Goal: Entertainment & Leisure: Consume media (video, audio)

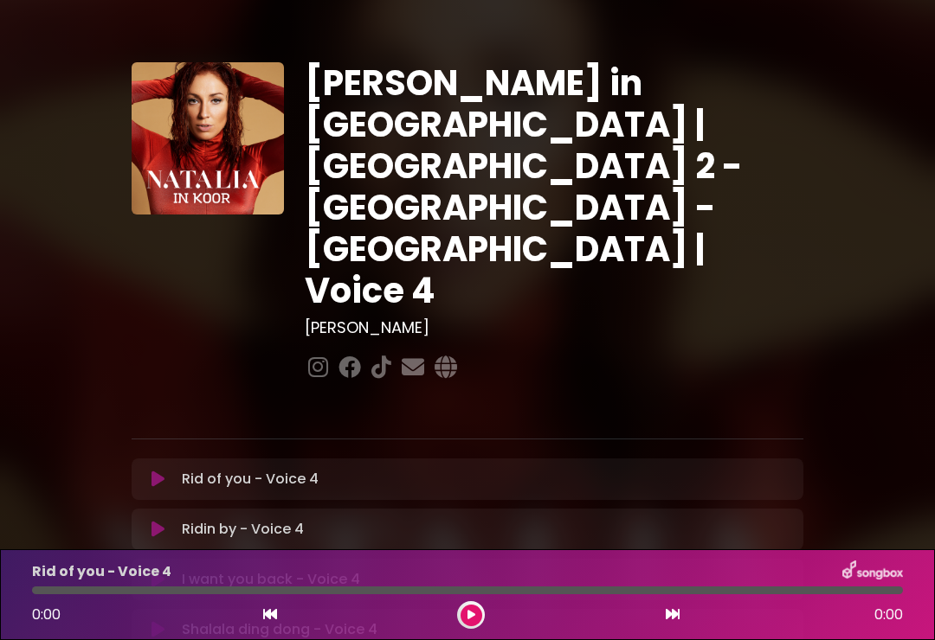
click at [164, 471] on icon at bounding box center [157, 479] width 13 height 17
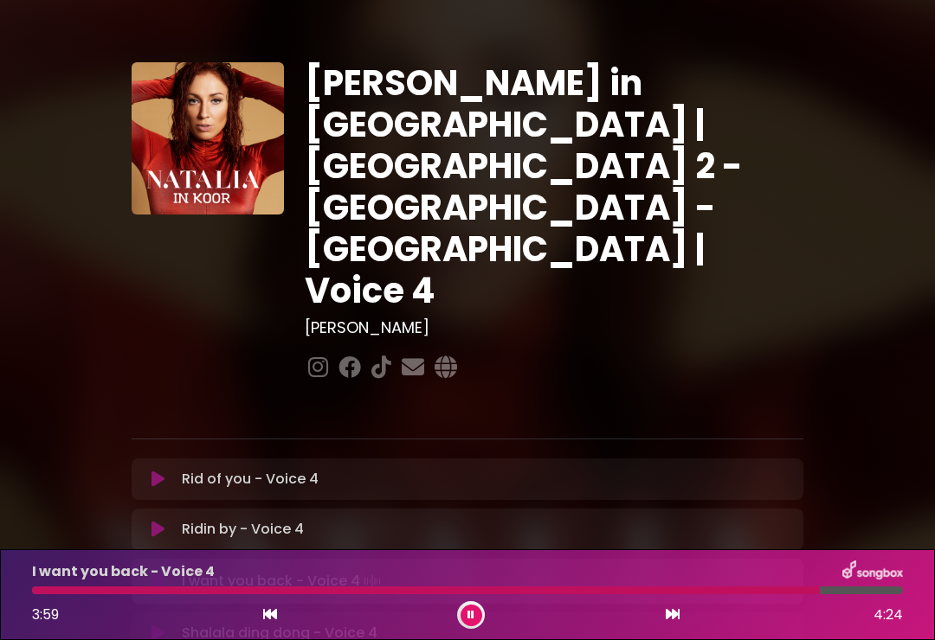
click at [166, 625] on button at bounding box center [158, 633] width 33 height 17
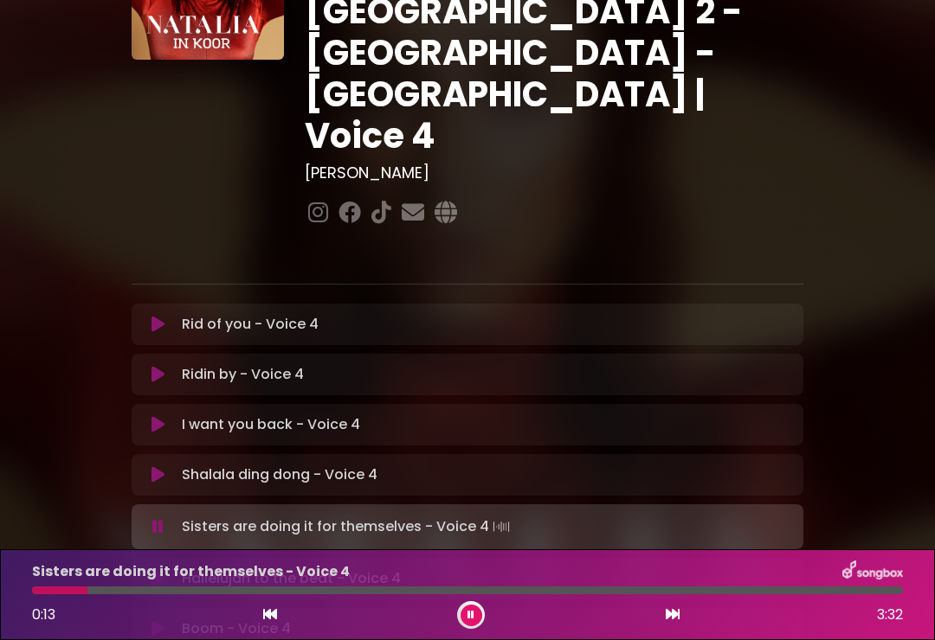
scroll to position [164, 0]
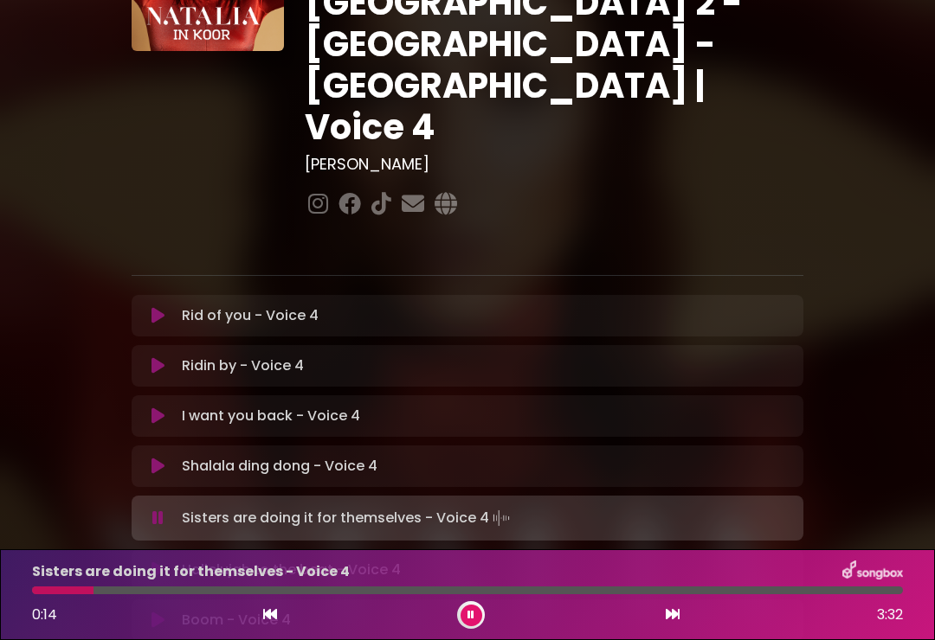
click at [164, 562] on icon at bounding box center [157, 570] width 13 height 17
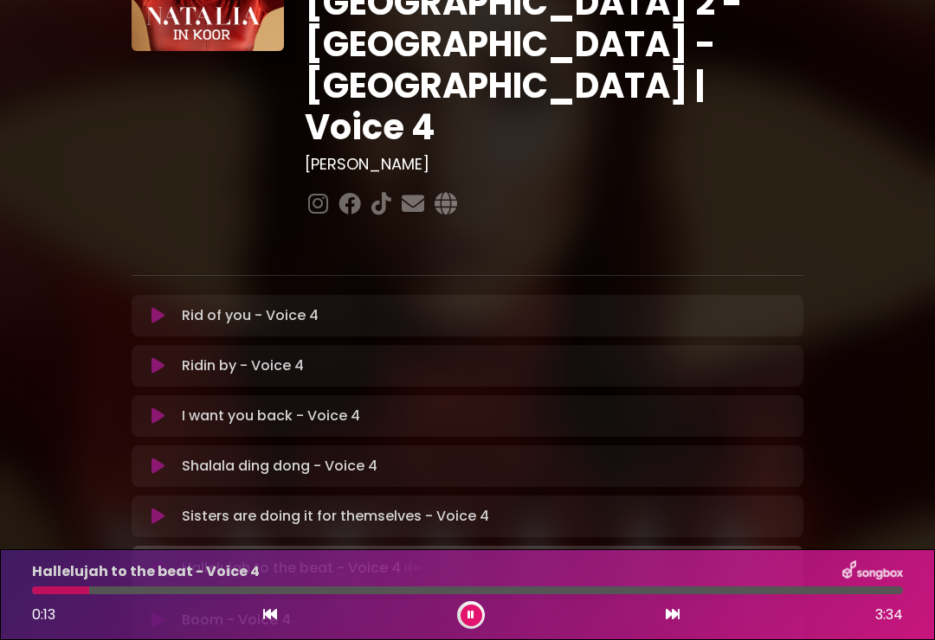
click at [166, 612] on button at bounding box center [158, 620] width 33 height 17
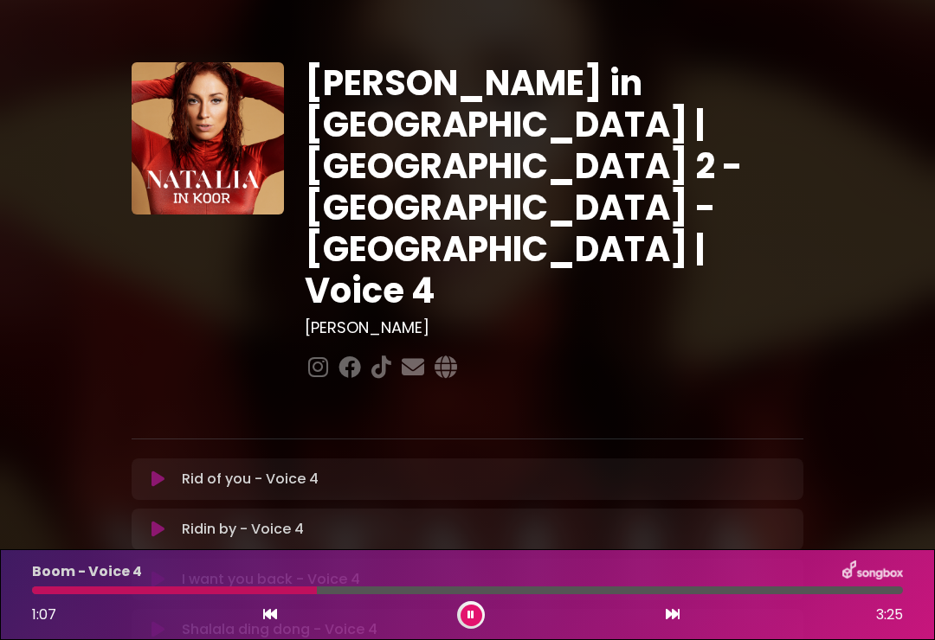
scroll to position [0, 0]
click at [611, 188] on div "[PERSON_NAME] in [GEOGRAPHIC_DATA] | [GEOGRAPHIC_DATA] 2 - [GEOGRAPHIC_DATA] - …" at bounding box center [553, 223] width 519 height 323
click at [51, 389] on div "[PERSON_NAME] in [GEOGRAPHIC_DATA] | [GEOGRAPHIC_DATA] 2 - [GEOGRAPHIC_DATA] - …" at bounding box center [467, 553] width 935 height 1064
click at [880, 206] on div "[PERSON_NAME] in [GEOGRAPHIC_DATA] | [GEOGRAPHIC_DATA] 2 - [GEOGRAPHIC_DATA] - …" at bounding box center [467, 553] width 831 height 1064
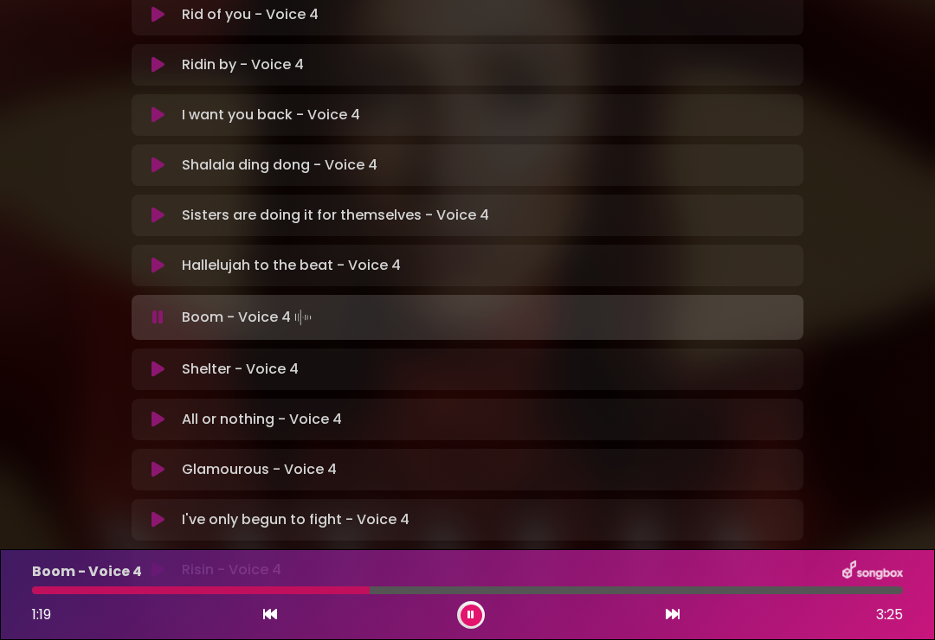
scroll to position [396, 0]
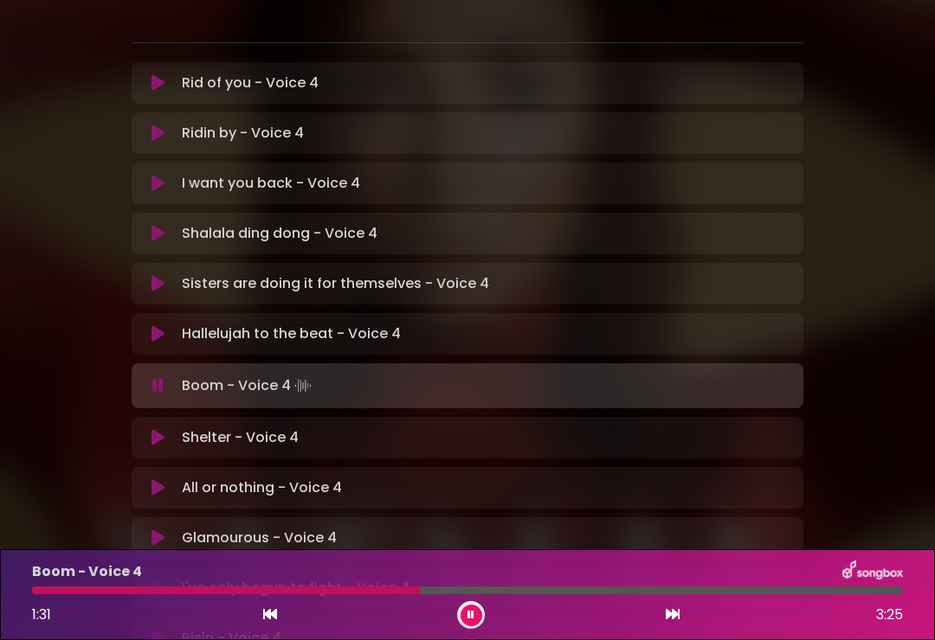
click at [892, 299] on div "[PERSON_NAME] in [GEOGRAPHIC_DATA] | [GEOGRAPHIC_DATA] 2 - [GEOGRAPHIC_DATA] - …" at bounding box center [467, 156] width 935 height 1064
click at [909, 246] on div "[PERSON_NAME] in [GEOGRAPHIC_DATA] | [GEOGRAPHIC_DATA] 2 - [GEOGRAPHIC_DATA] - …" at bounding box center [467, 156] width 935 height 1064
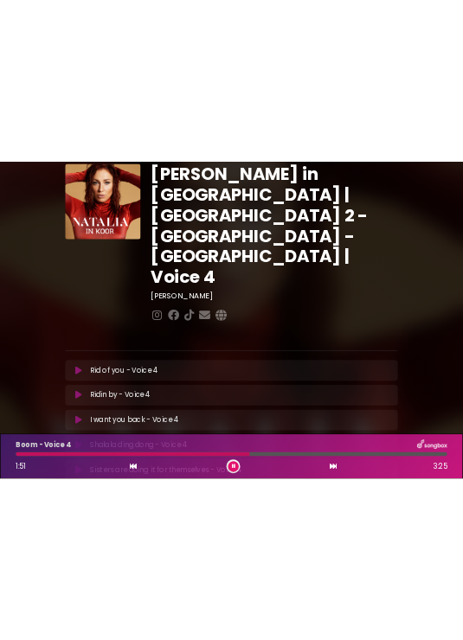
scroll to position [0, 0]
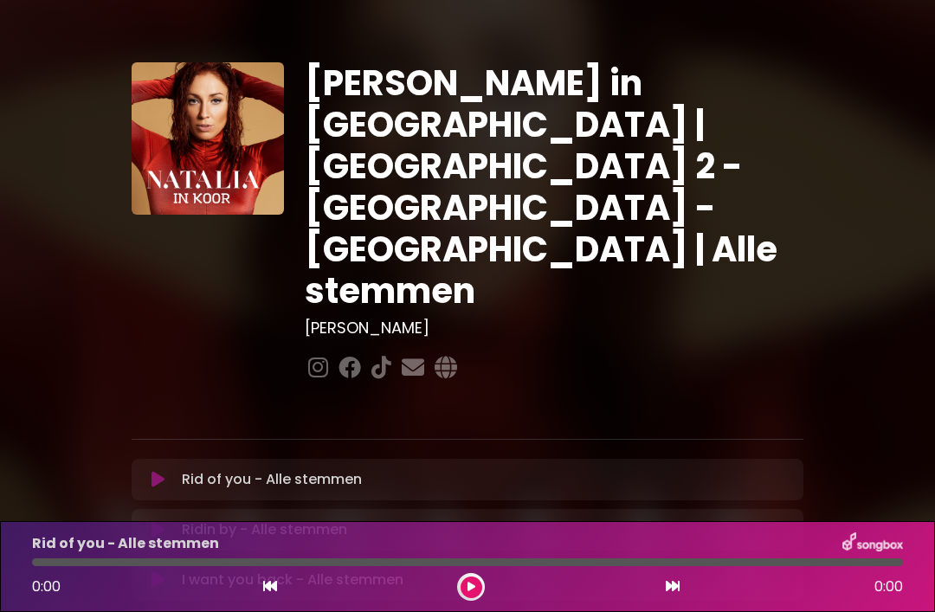
click at [473, 581] on icon at bounding box center [471, 586] width 8 height 10
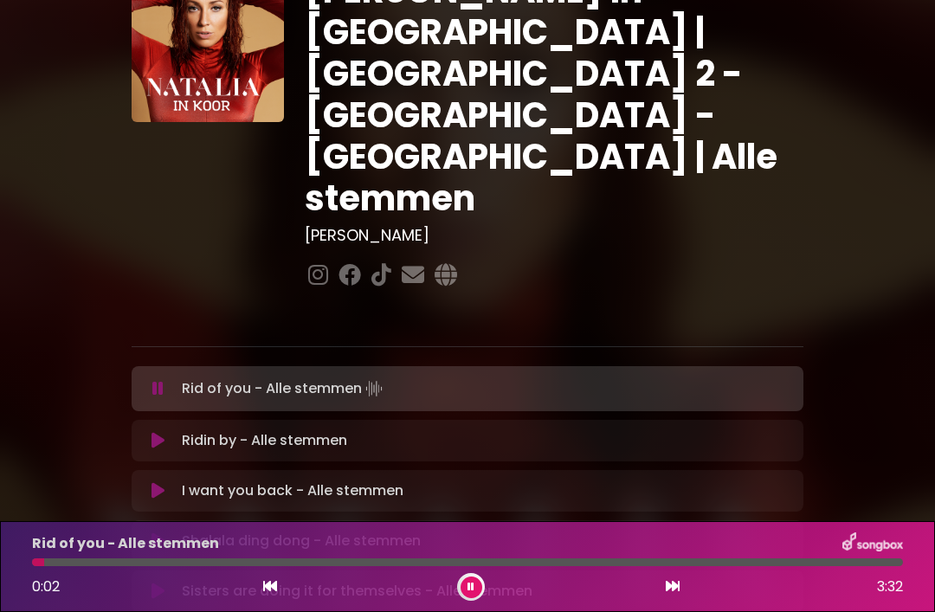
scroll to position [95, 0]
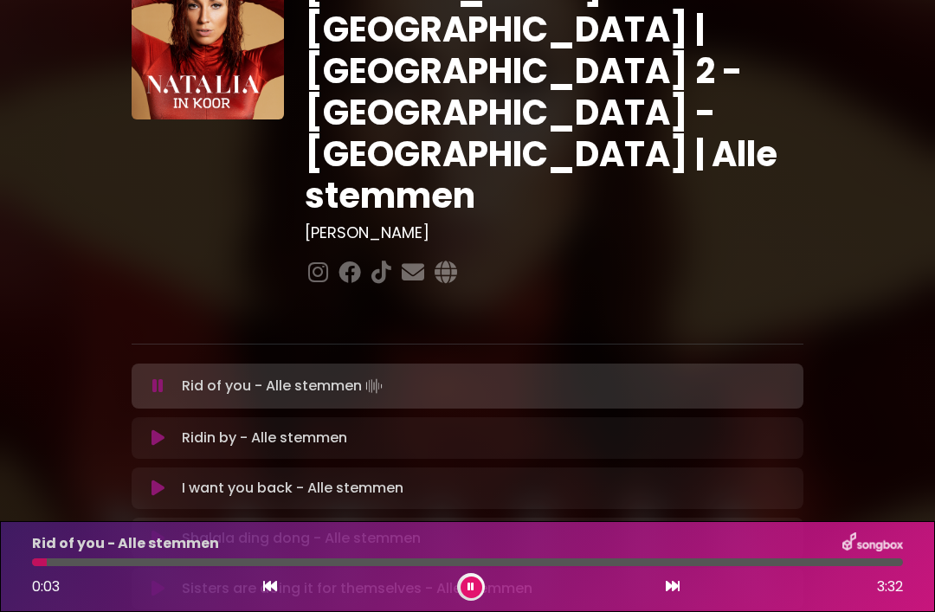
click at [386, 528] on p "Shalala ding dong - Alle stemmen Loading Track..." at bounding box center [301, 538] width 239 height 21
click at [158, 530] on icon at bounding box center [157, 538] width 13 height 17
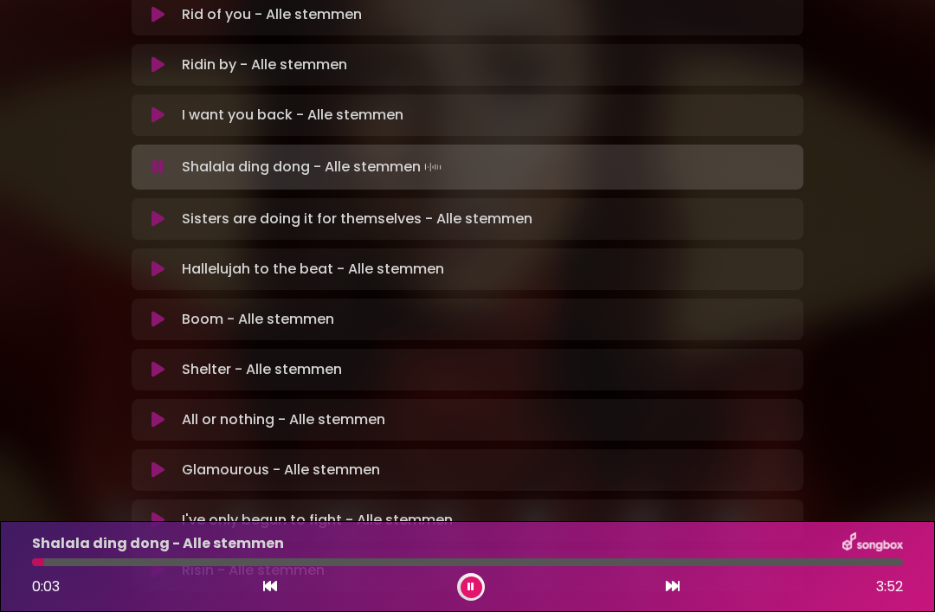
click at [160, 311] on icon at bounding box center [157, 319] width 13 height 17
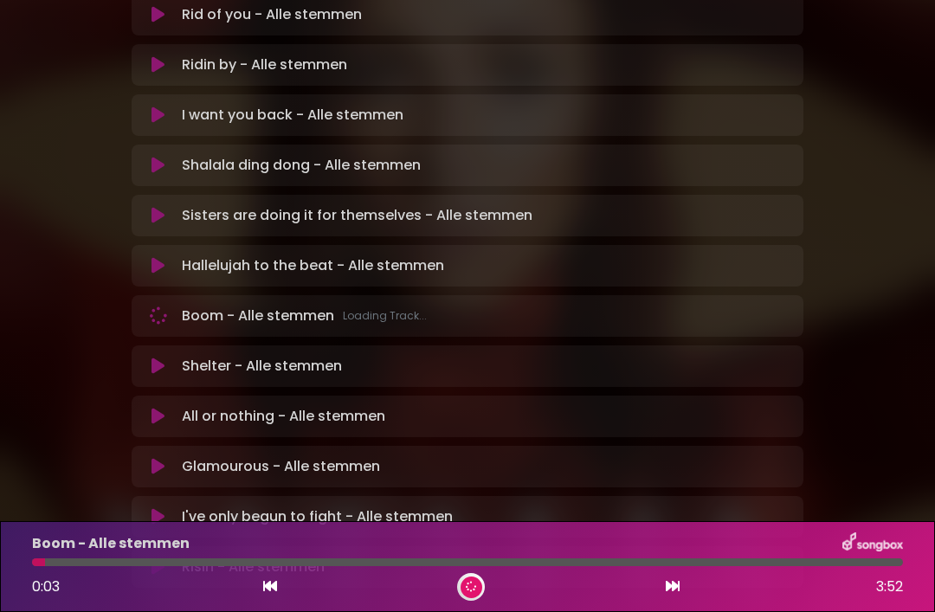
scroll to position [461, 0]
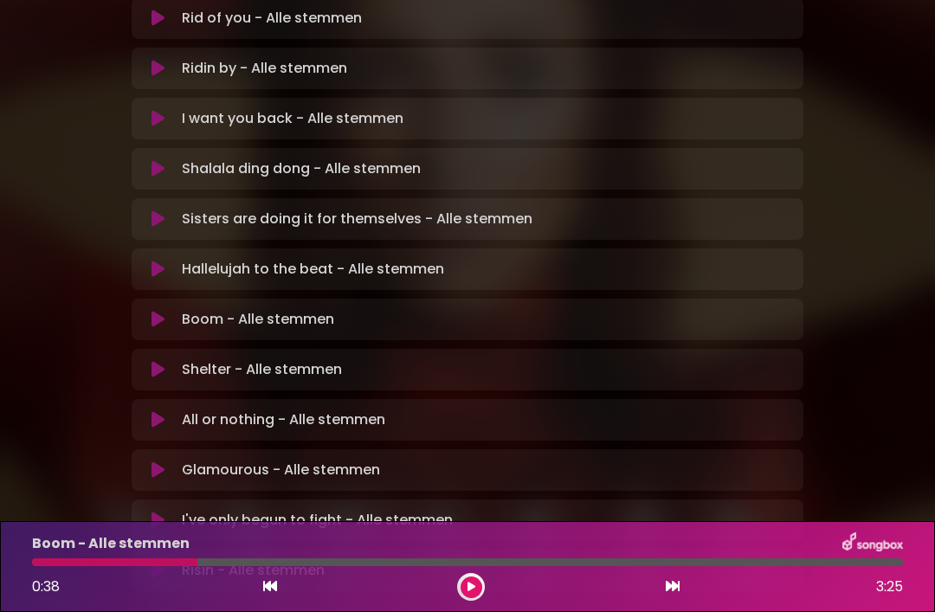
click at [462, 563] on div at bounding box center [467, 562] width 870 height 8
click at [472, 594] on button at bounding box center [471, 587] width 22 height 22
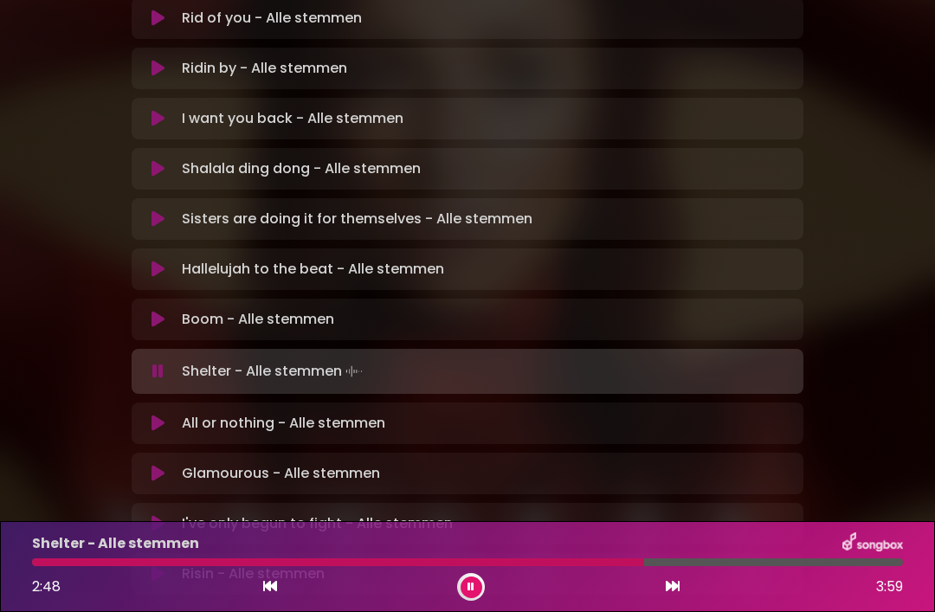
click at [160, 311] on icon at bounding box center [158, 320] width 14 height 18
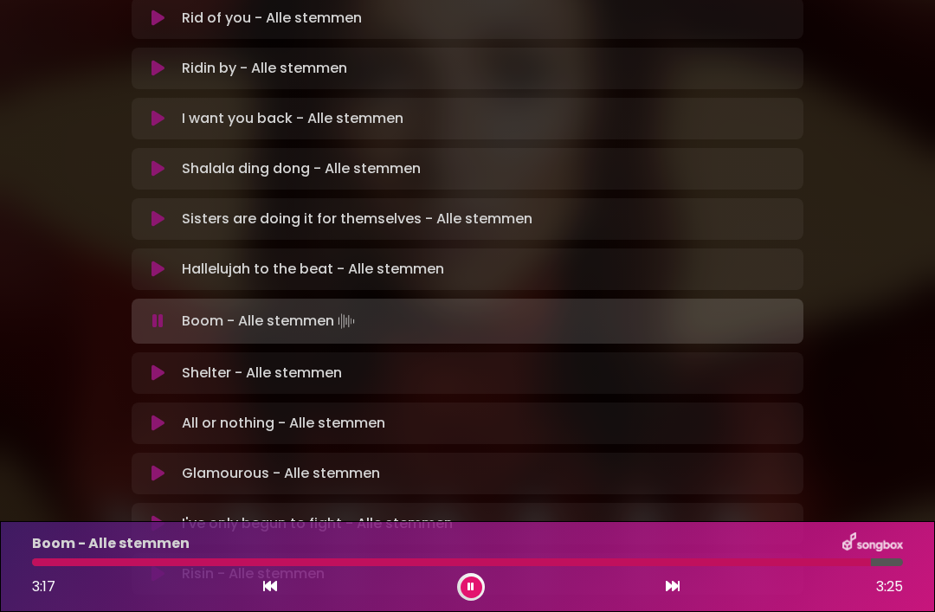
click at [173, 465] on button at bounding box center [158, 473] width 33 height 17
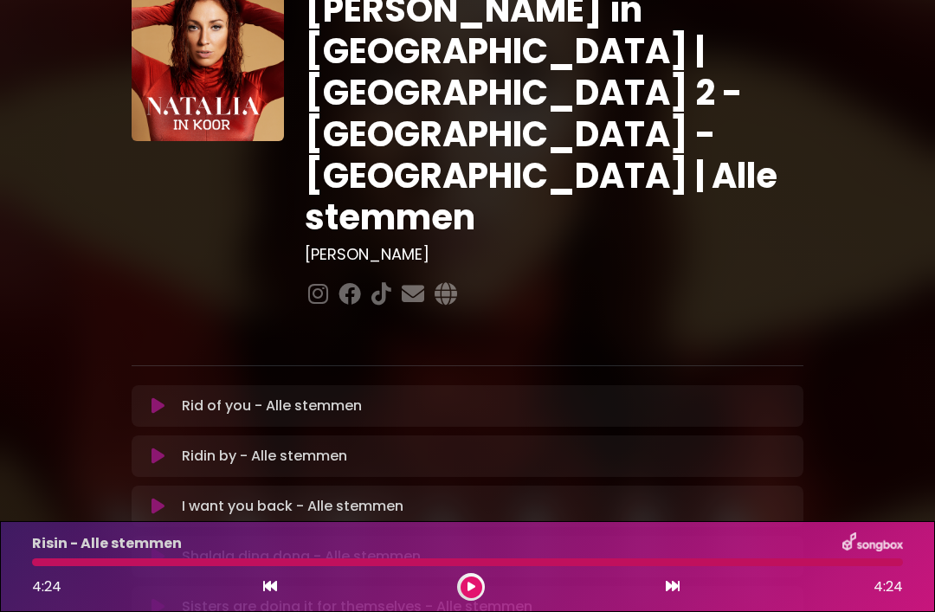
scroll to position [78, 0]
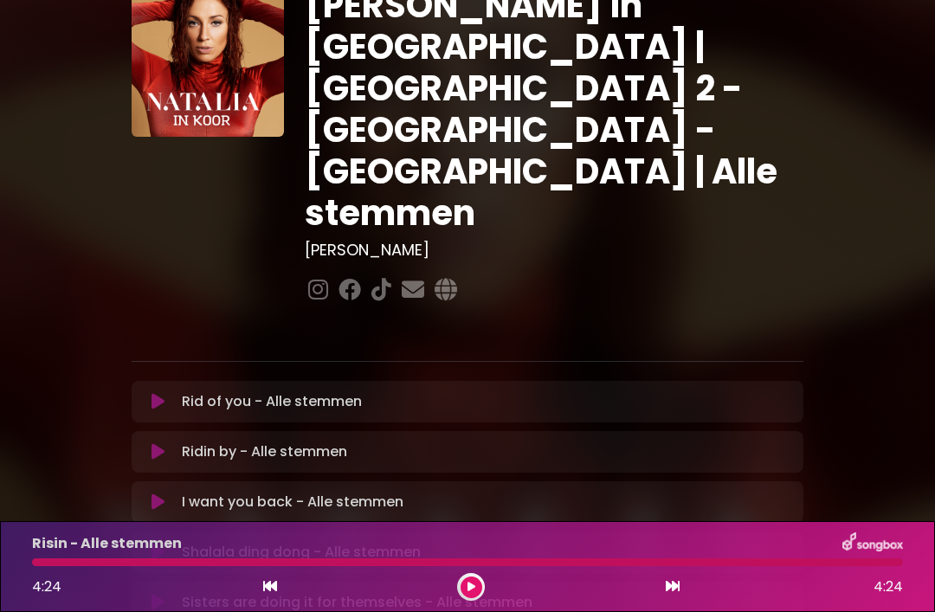
click at [318, 391] on p "Rid of you - Alle stemmen Loading Track..." at bounding box center [272, 401] width 180 height 21
click at [152, 393] on icon at bounding box center [157, 401] width 13 height 17
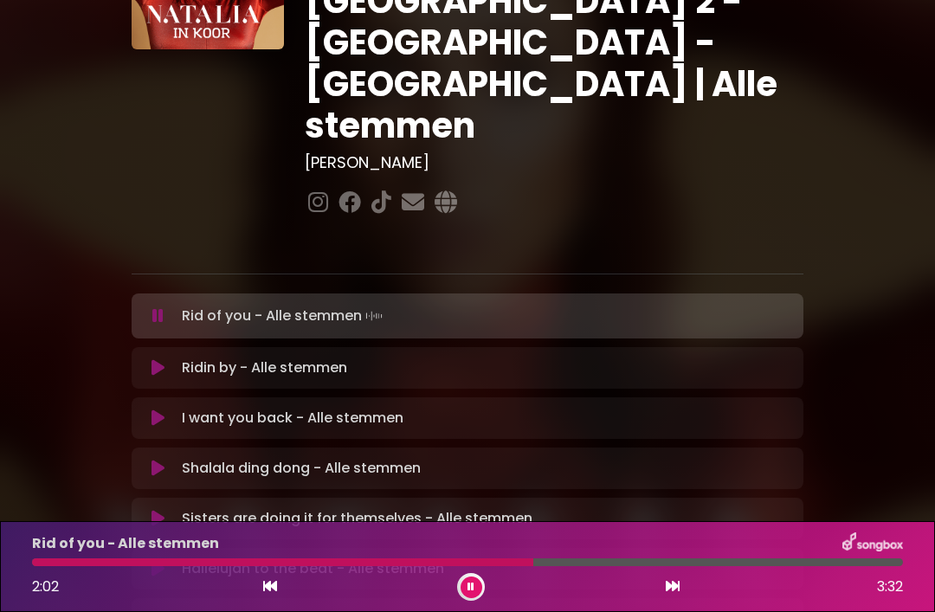
scroll to position [164, 0]
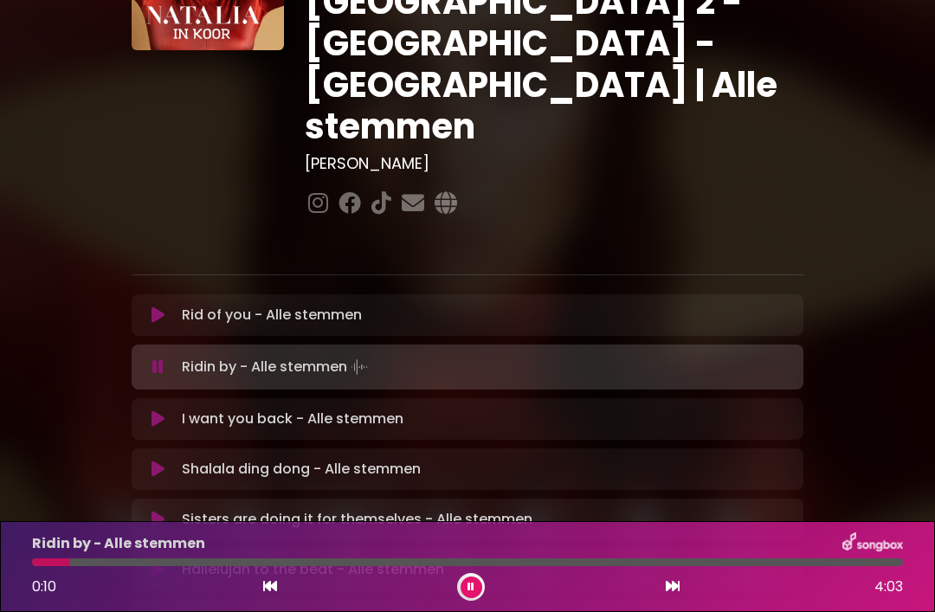
click at [854, 264] on div "Natalia in Koor | Antwerpen 2 - Brugge - Hasselt | Alle stemmen Hans Primusz" at bounding box center [467, 388] width 831 height 1064
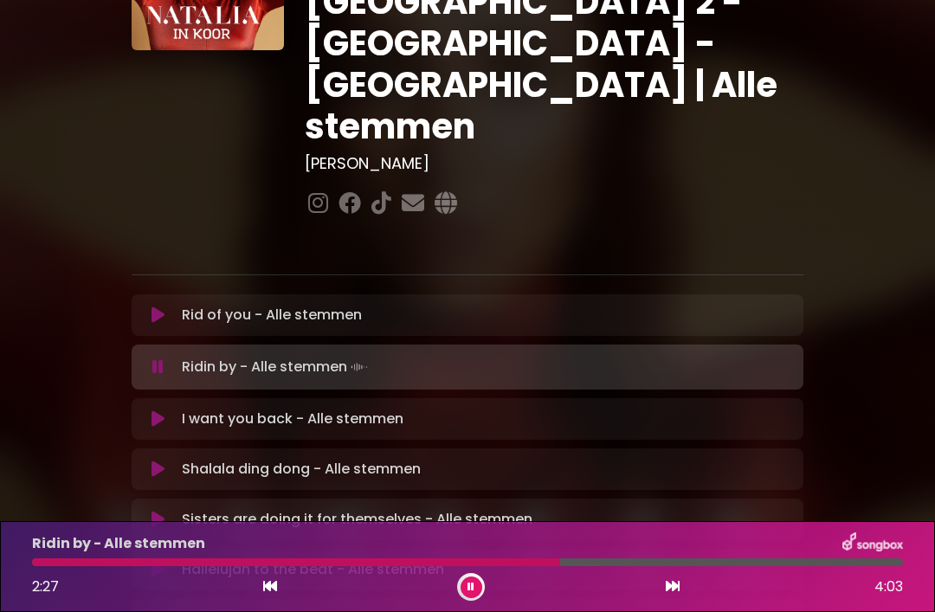
click at [165, 611] on button at bounding box center [158, 619] width 33 height 17
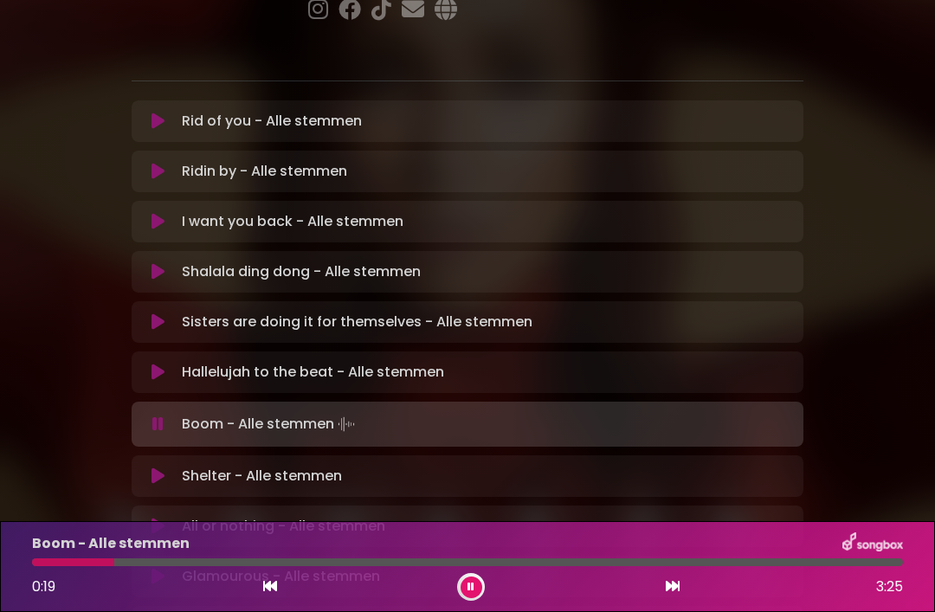
scroll to position [359, 0]
click at [45, 561] on div at bounding box center [177, 562] width 291 height 8
click at [41, 562] on div at bounding box center [39, 562] width 15 height 8
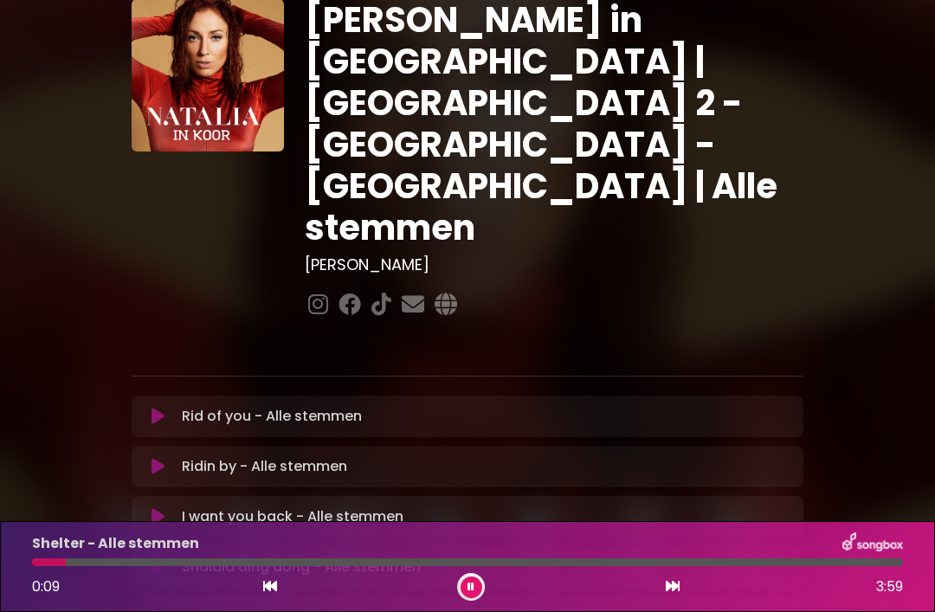
scroll to position [62, 0]
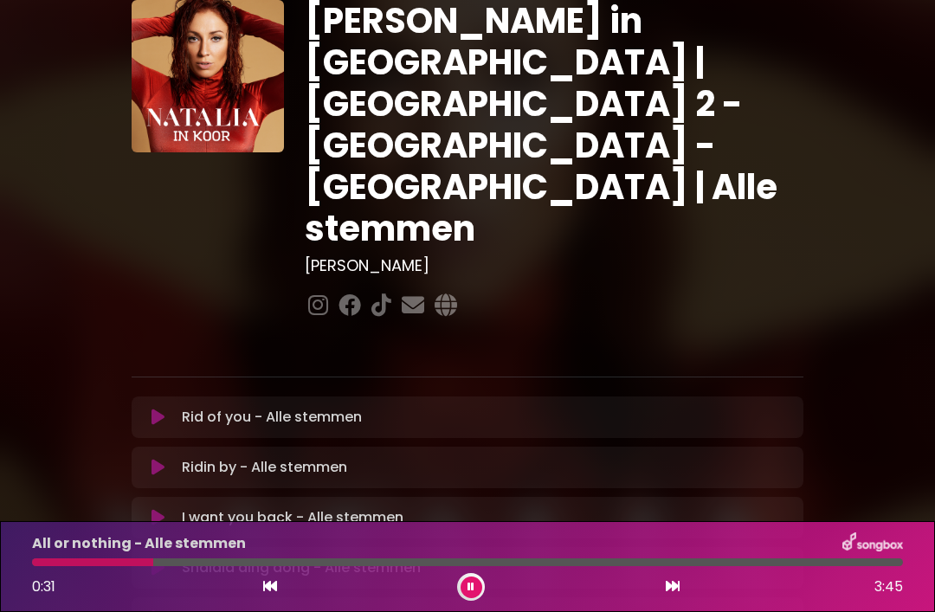
click at [471, 594] on button at bounding box center [471, 587] width 22 height 22
